Goal: Task Accomplishment & Management: Manage account settings

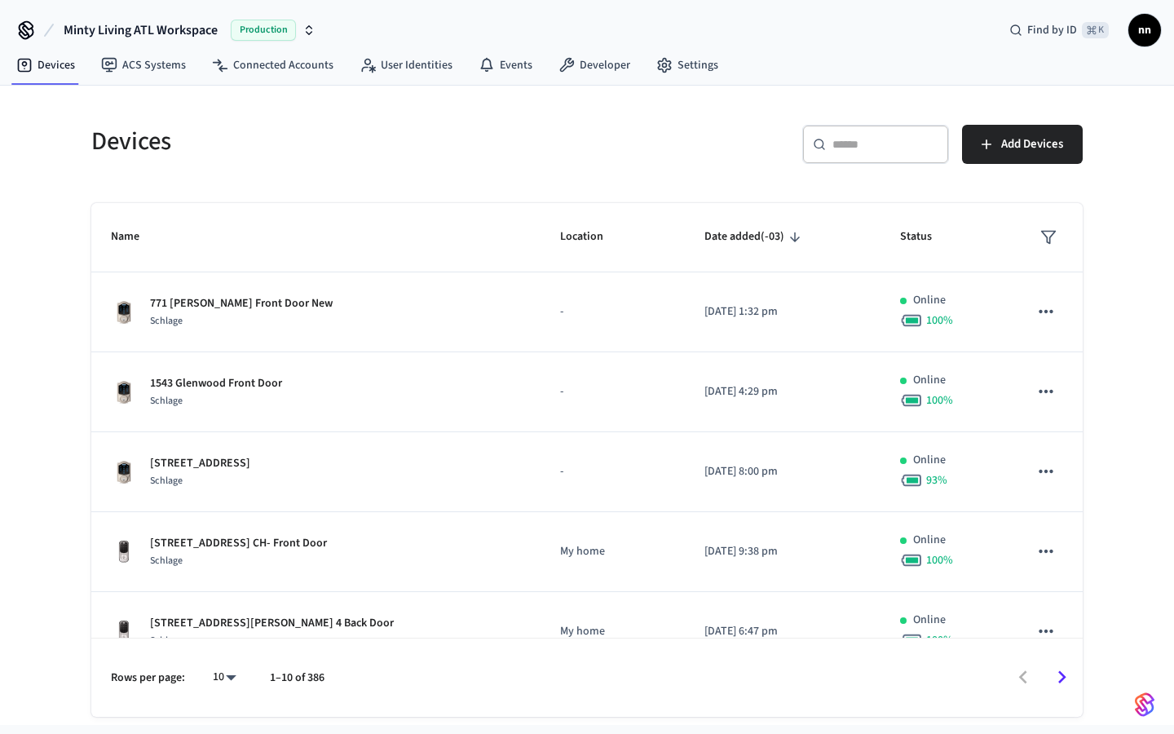
click at [919, 129] on div "​ ​" at bounding box center [875, 144] width 147 height 39
click at [919, 136] on input "text" at bounding box center [885, 144] width 106 height 16
click at [866, 145] on input "text" at bounding box center [885, 144] width 106 height 16
click at [834, 147] on input "text" at bounding box center [885, 144] width 106 height 16
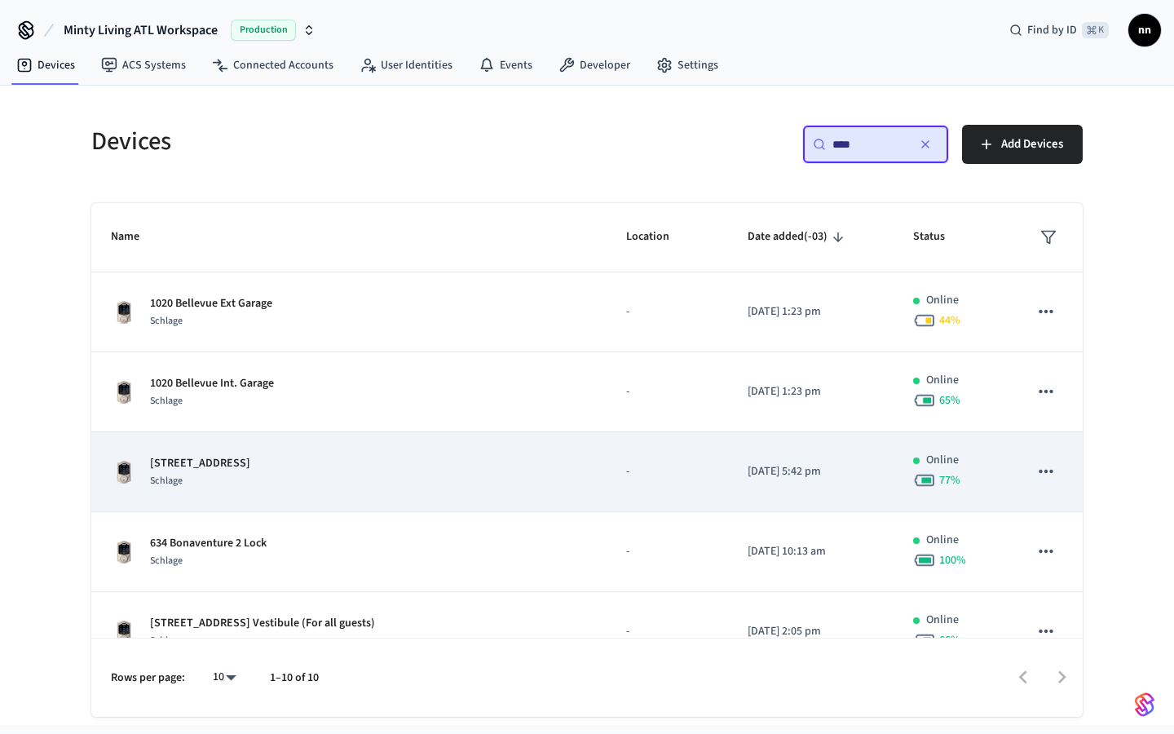
type input "****"
click at [286, 465] on div "[STREET_ADDRESS]" at bounding box center [349, 472] width 476 height 34
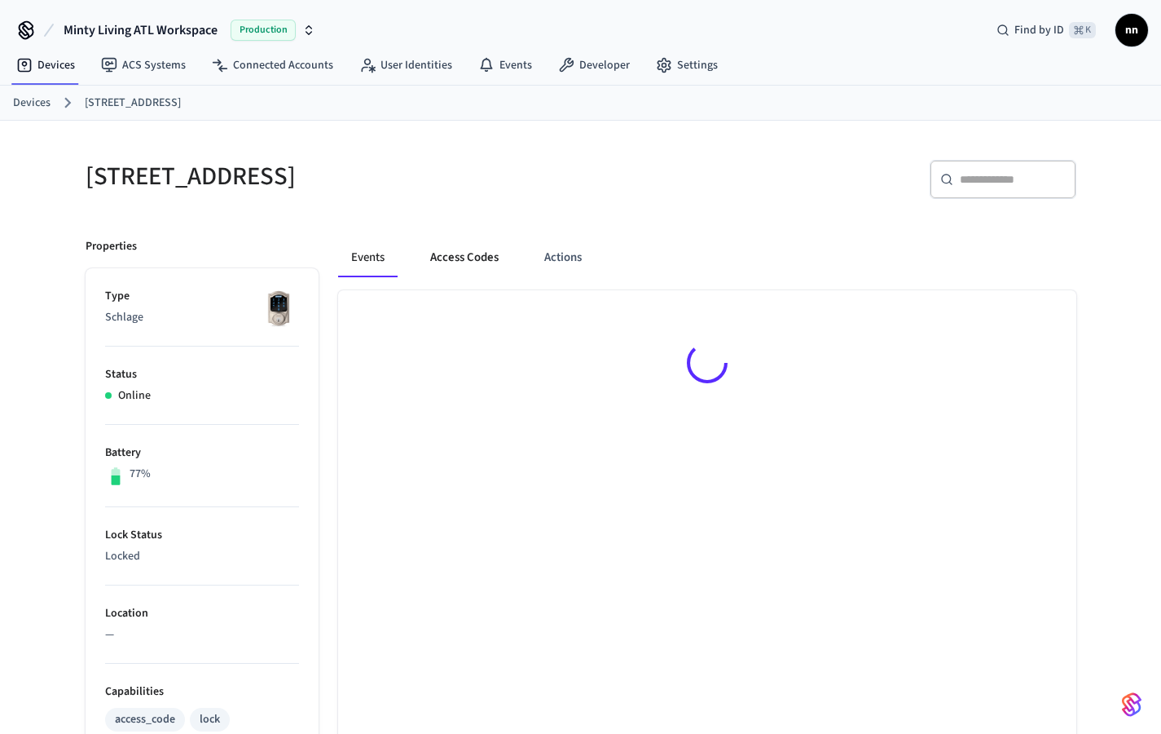
click at [460, 261] on button "Access Codes" at bounding box center [464, 257] width 95 height 39
